Goal: Information Seeking & Learning: Learn about a topic

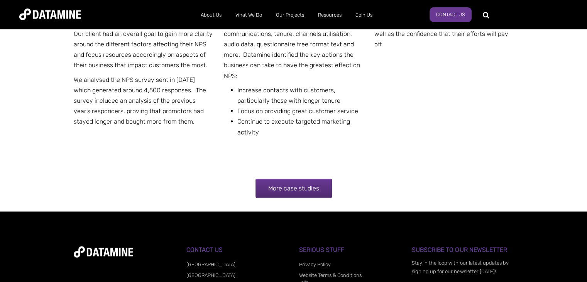
scroll to position [1513, 0]
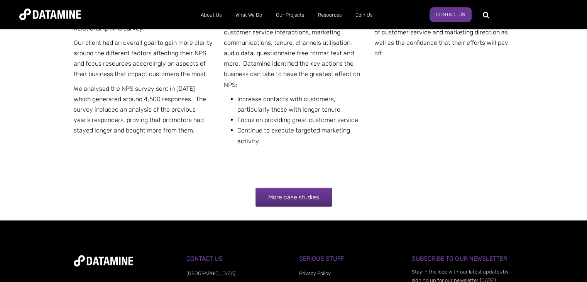
click at [281, 188] on link "More case studies" at bounding box center [293, 197] width 76 height 19
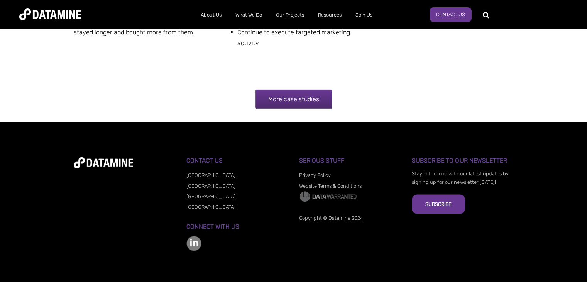
scroll to position [1615, 0]
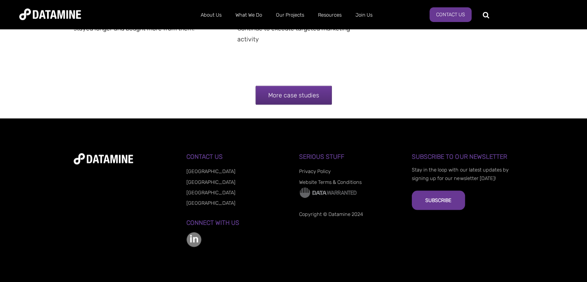
click at [293, 98] on link "More case studies" at bounding box center [293, 95] width 76 height 19
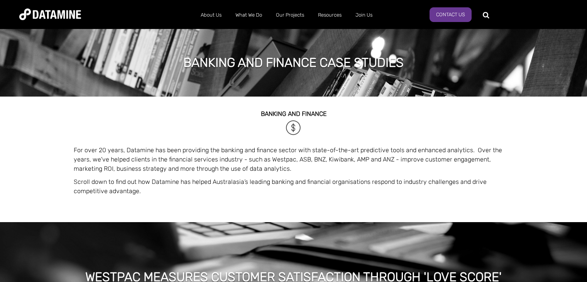
scroll to position [1615, 0]
